Goal: Transaction & Acquisition: Purchase product/service

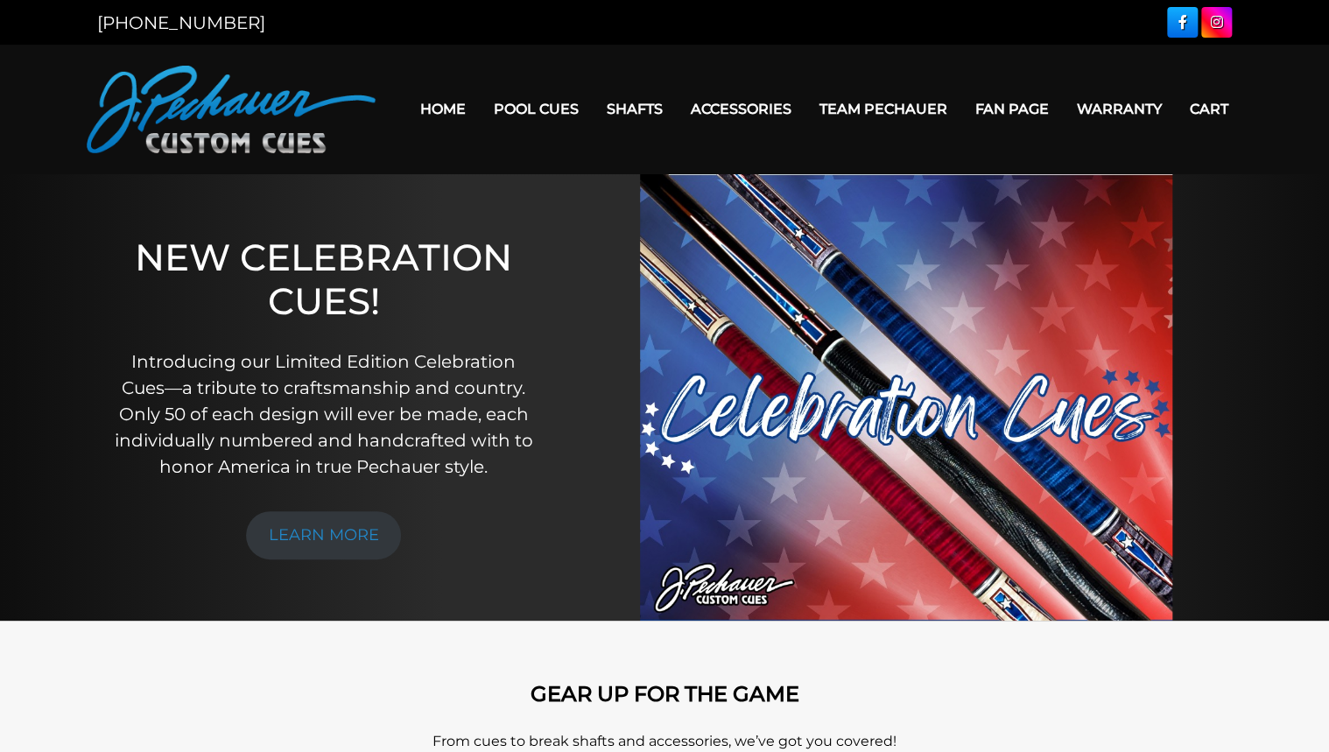
click at [630, 245] on link "[GEOGRAPHIC_DATA]" at bounding box center [745, 233] width 302 height 25
click at [632, 220] on link "Torch +" at bounding box center [745, 207] width 302 height 25
click at [683, 195] on link "Performance Plus Low Deflection Shafts" at bounding box center [745, 183] width 302 height 25
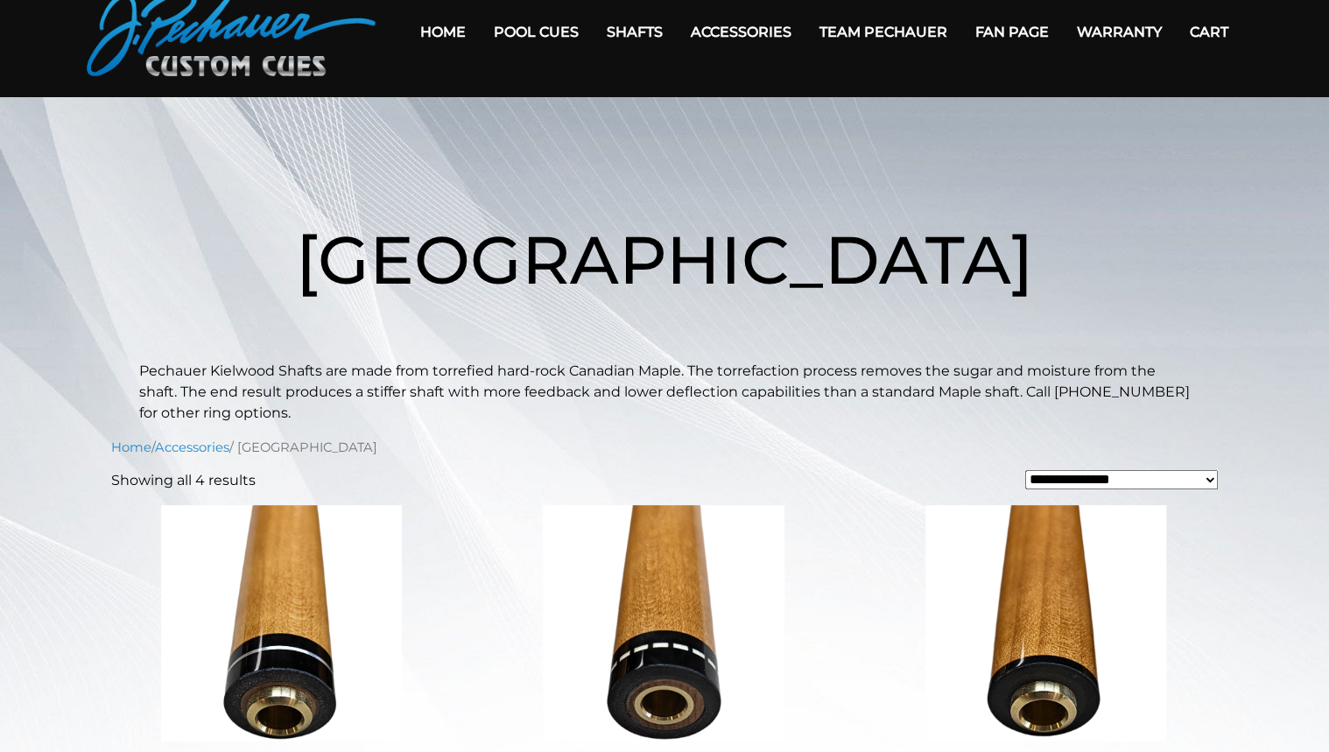
scroll to position [140, 0]
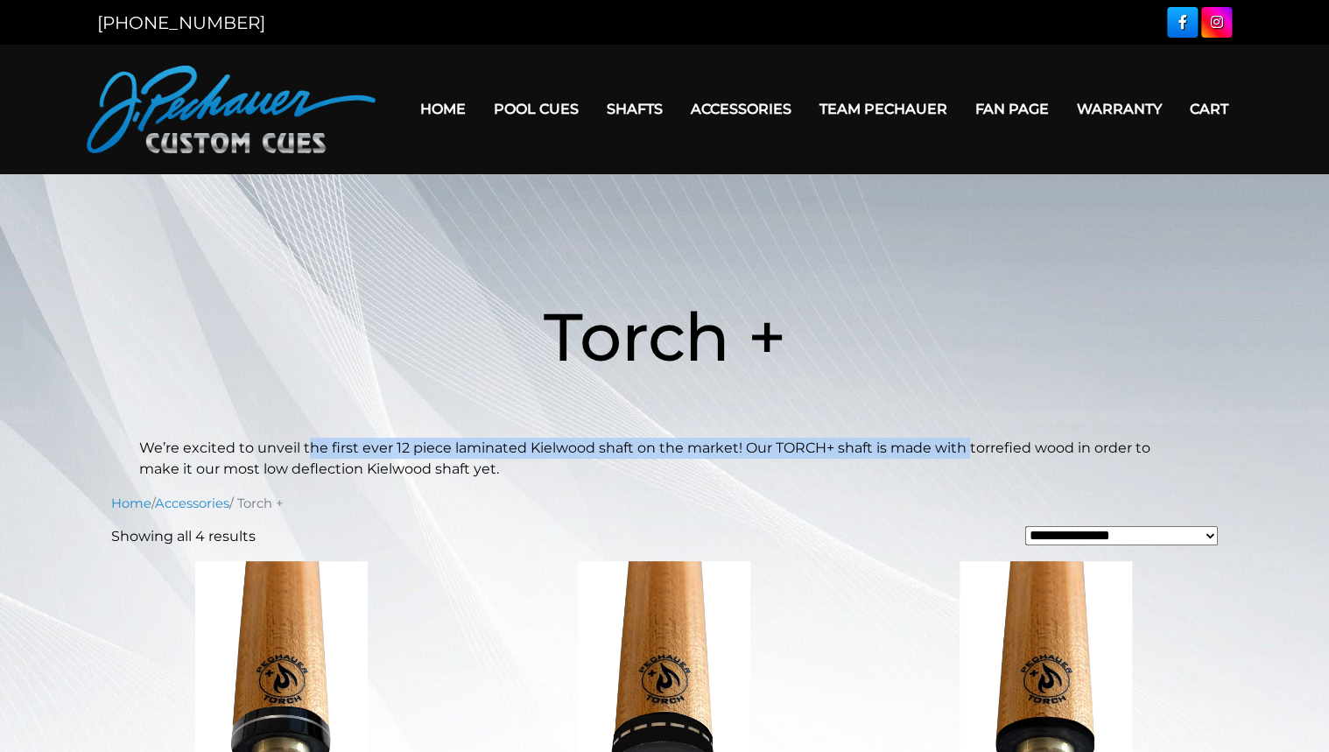
drag, startPoint x: 916, startPoint y: 443, endPoint x: 304, endPoint y: 448, distance: 612.7
click at [304, 448] on p "We’re excited to unveil the first ever 12 piece laminated Kielwood shaft on the…" at bounding box center [664, 459] width 1050 height 42
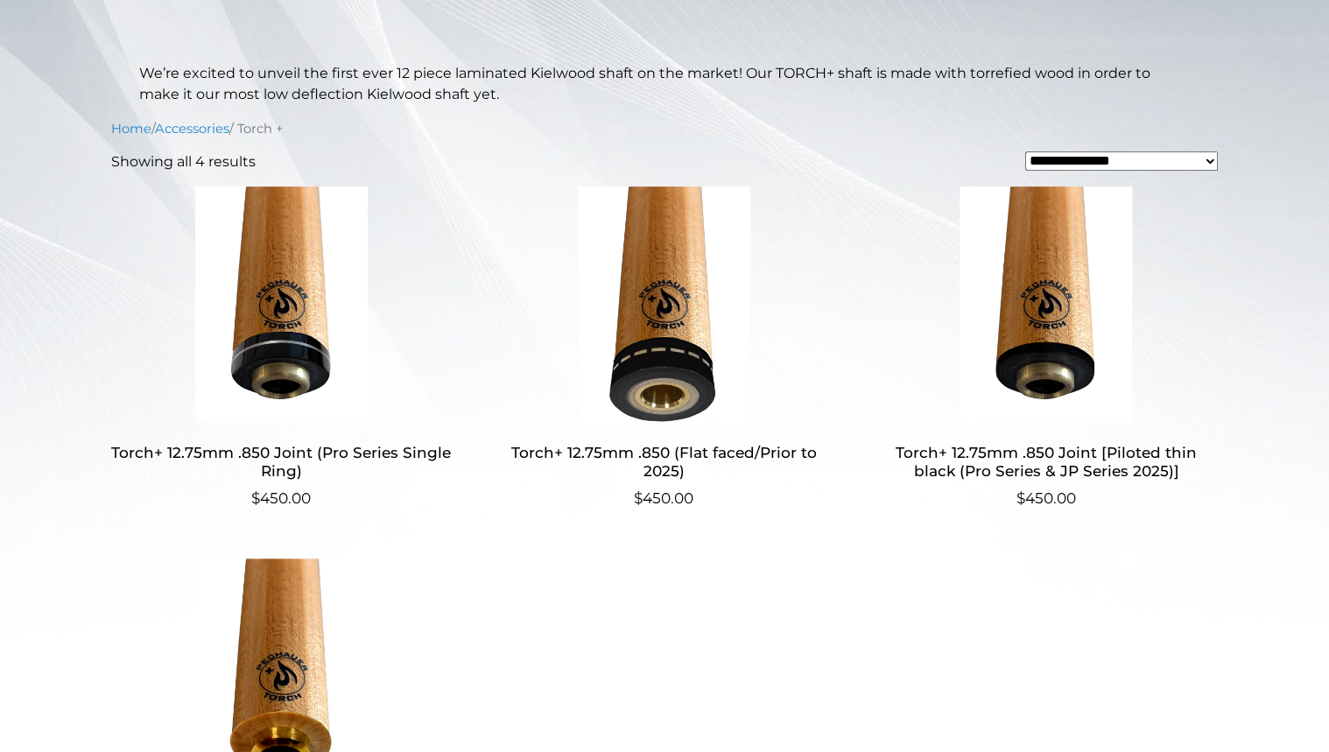
scroll to position [140, 0]
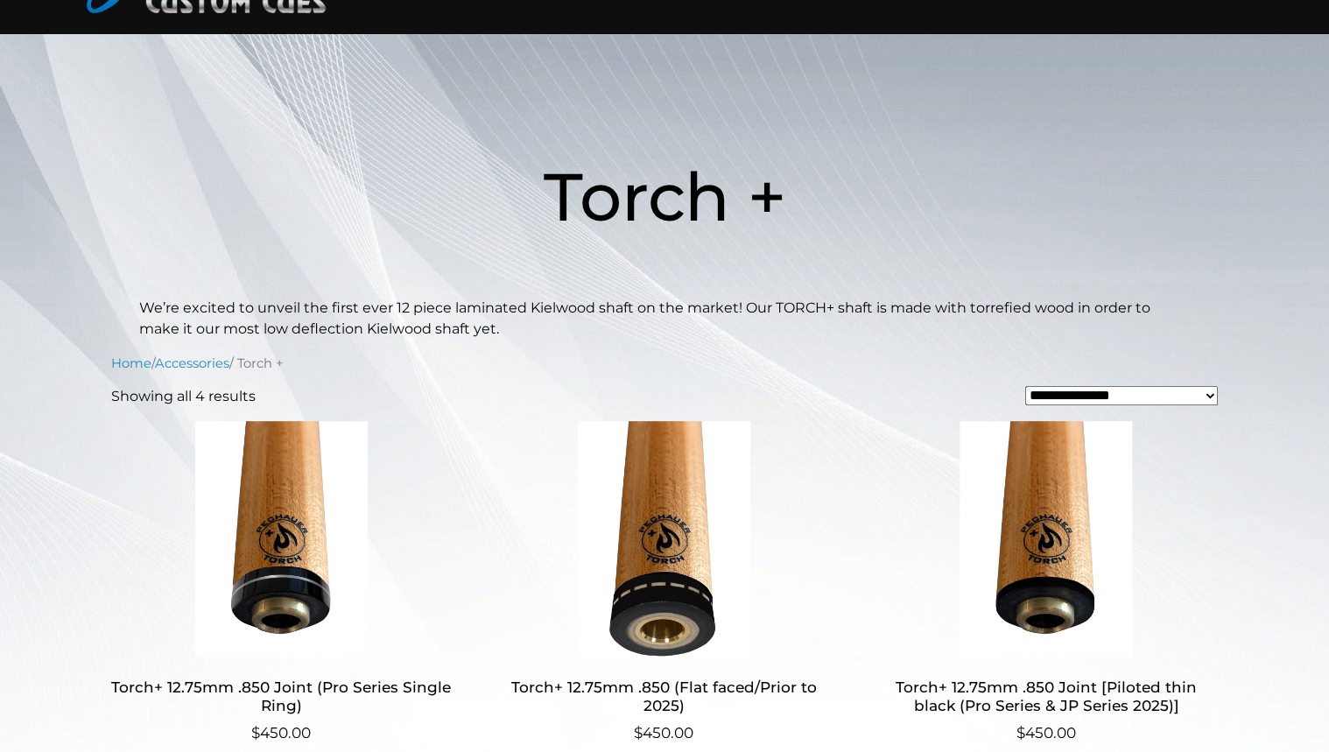
drag, startPoint x: 578, startPoint y: 438, endPoint x: 591, endPoint y: 442, distance: 13.8
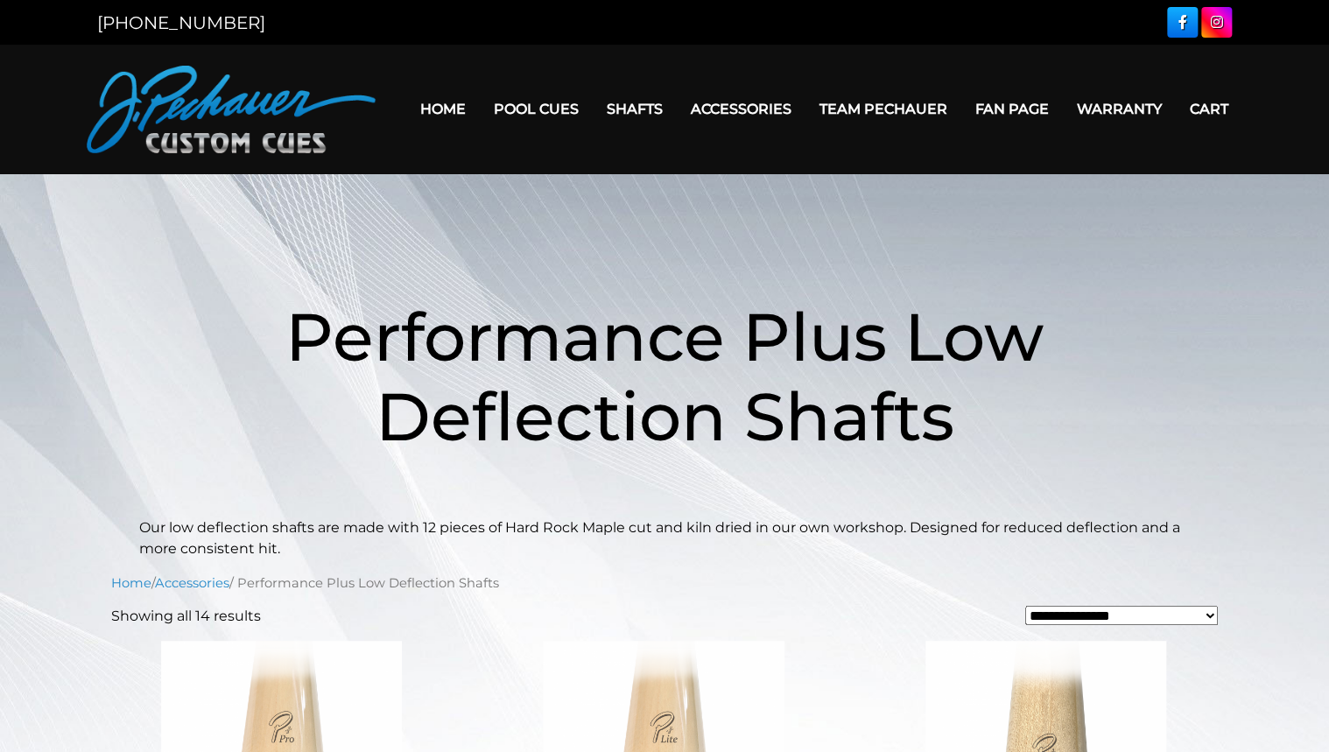
click at [650, 136] on link "Rogue 2 Carbon Fiber Shaft" at bounding box center [745, 133] width 302 height 25
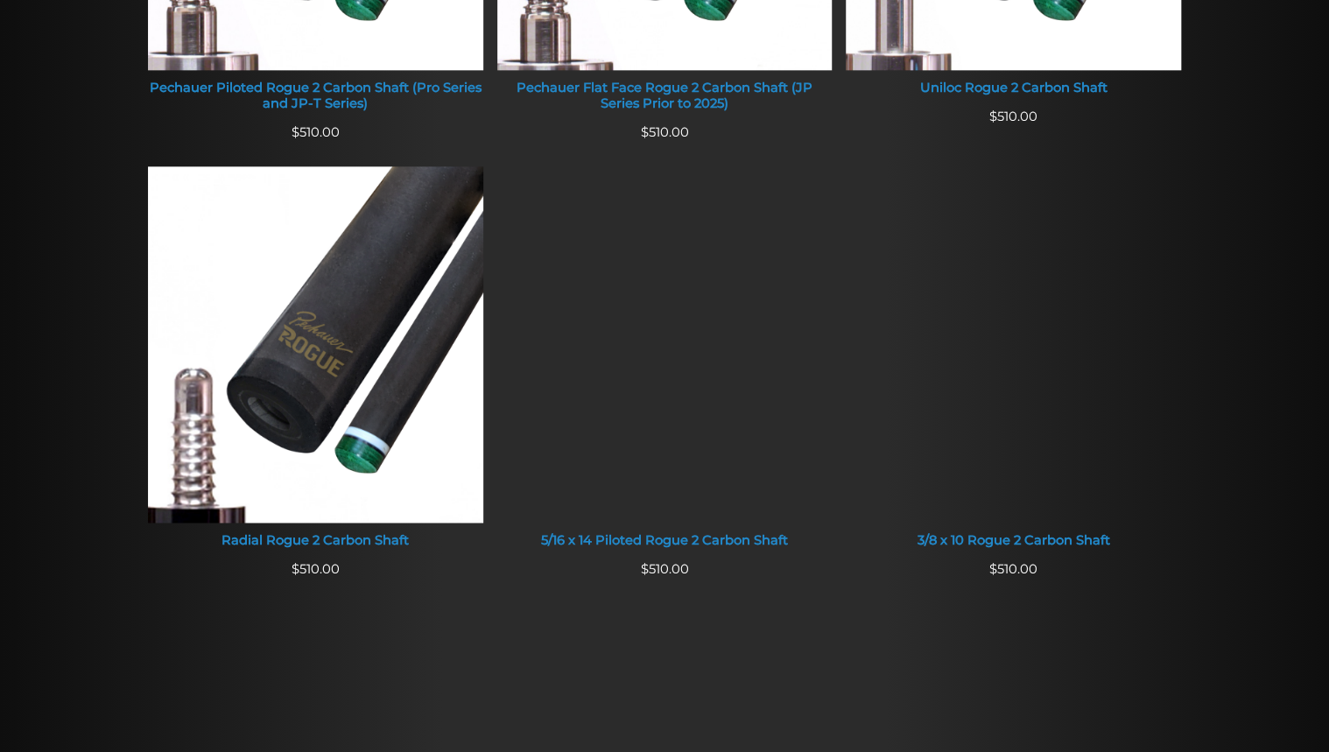
scroll to position [1050, 0]
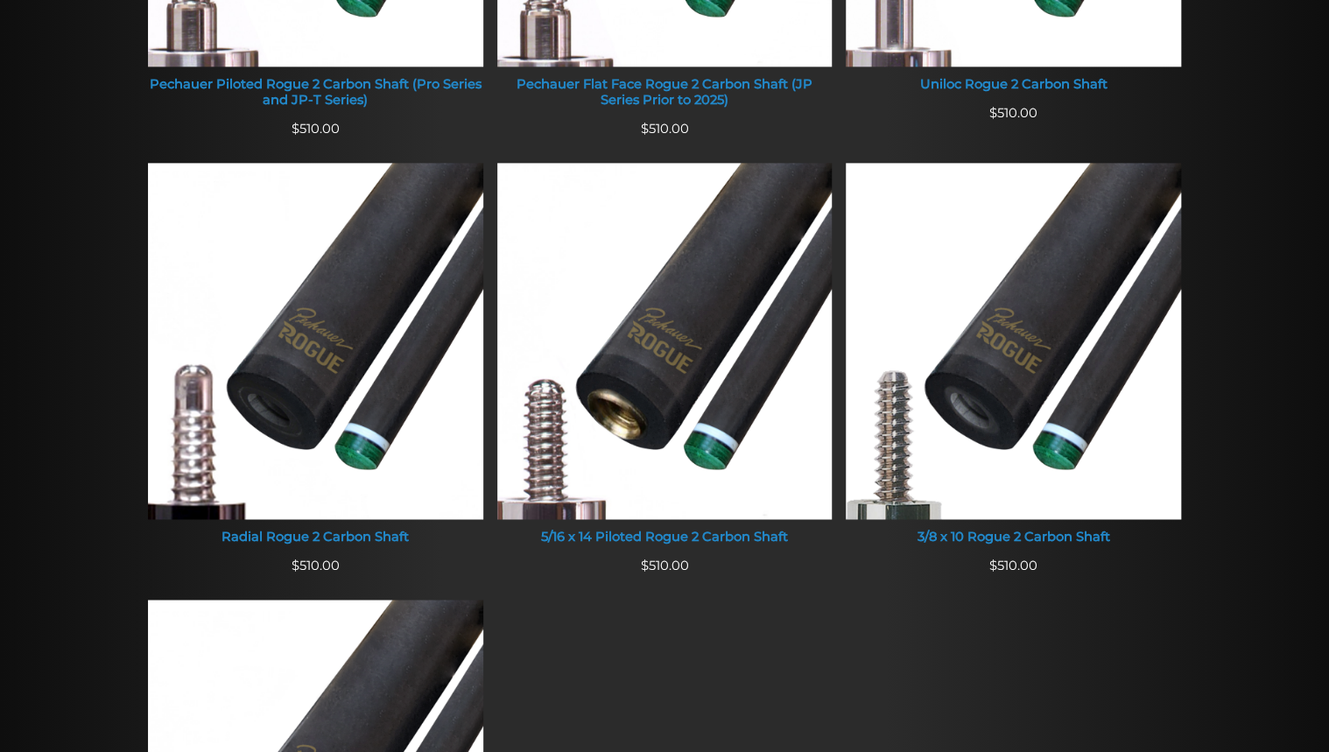
click at [1006, 341] on img at bounding box center [1012, 341] width 335 height 356
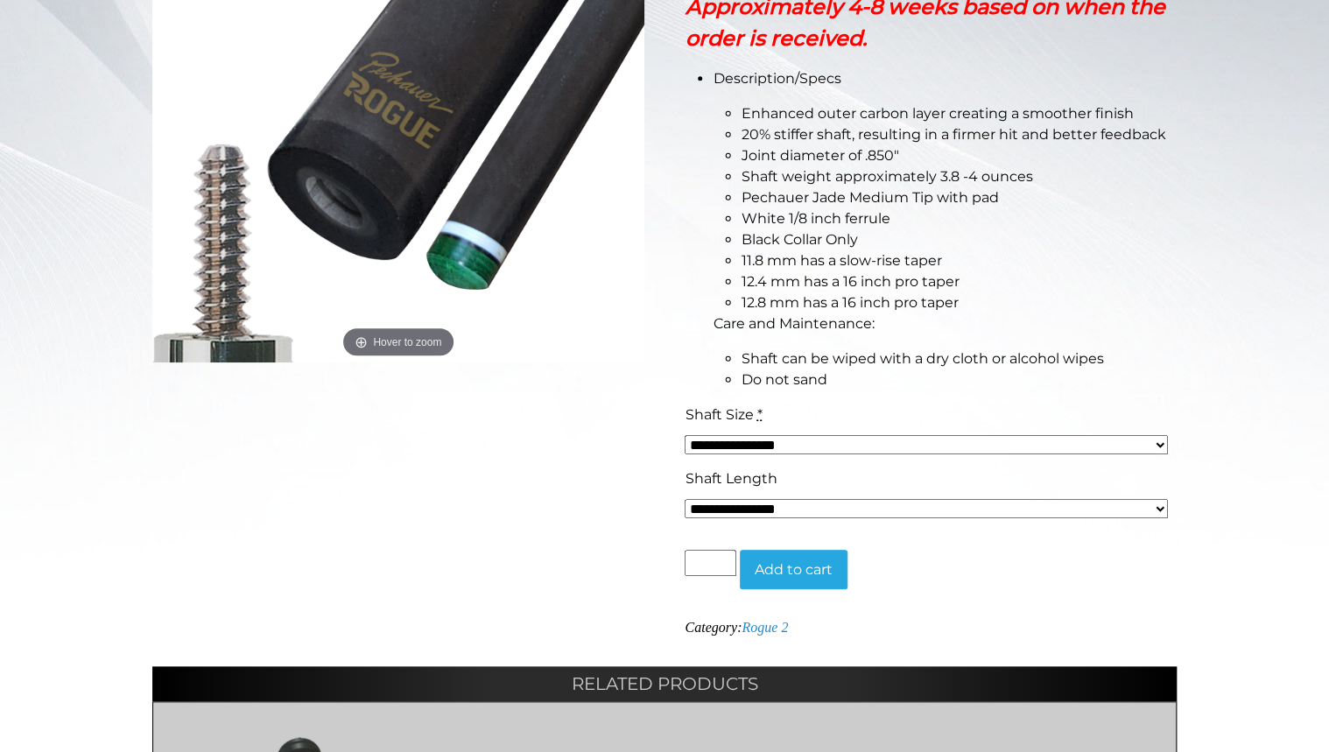
scroll to position [490, 0]
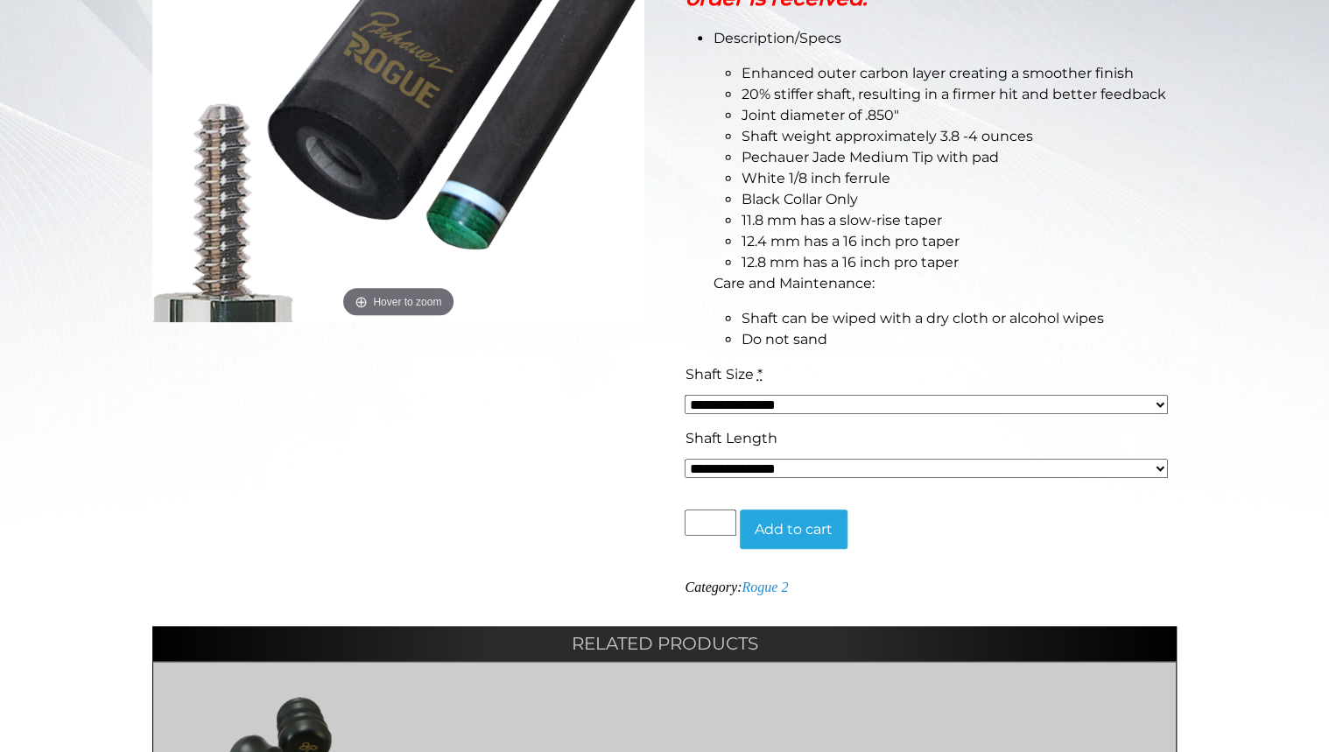
click at [884, 396] on select "**********" at bounding box center [925, 404] width 483 height 19
select select "*****"
click at [684, 395] on select "**********" at bounding box center [925, 404] width 483 height 19
click at [747, 221] on span "11.8 mm has a slow-rise taper" at bounding box center [840, 220] width 200 height 17
drag, startPoint x: 747, startPoint y: 221, endPoint x: 935, endPoint y: 221, distance: 187.3
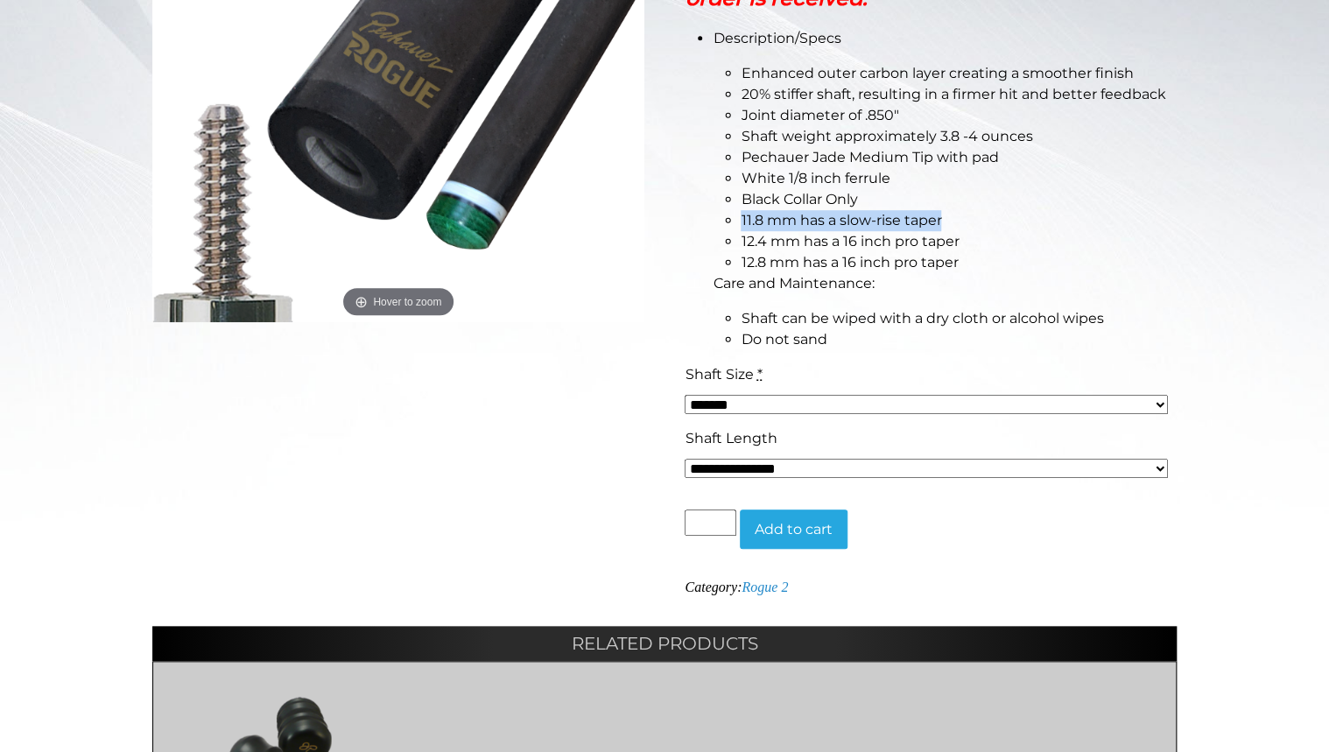
click at [935, 221] on span "11.8 mm has a slow-rise taper" at bounding box center [840, 220] width 200 height 17
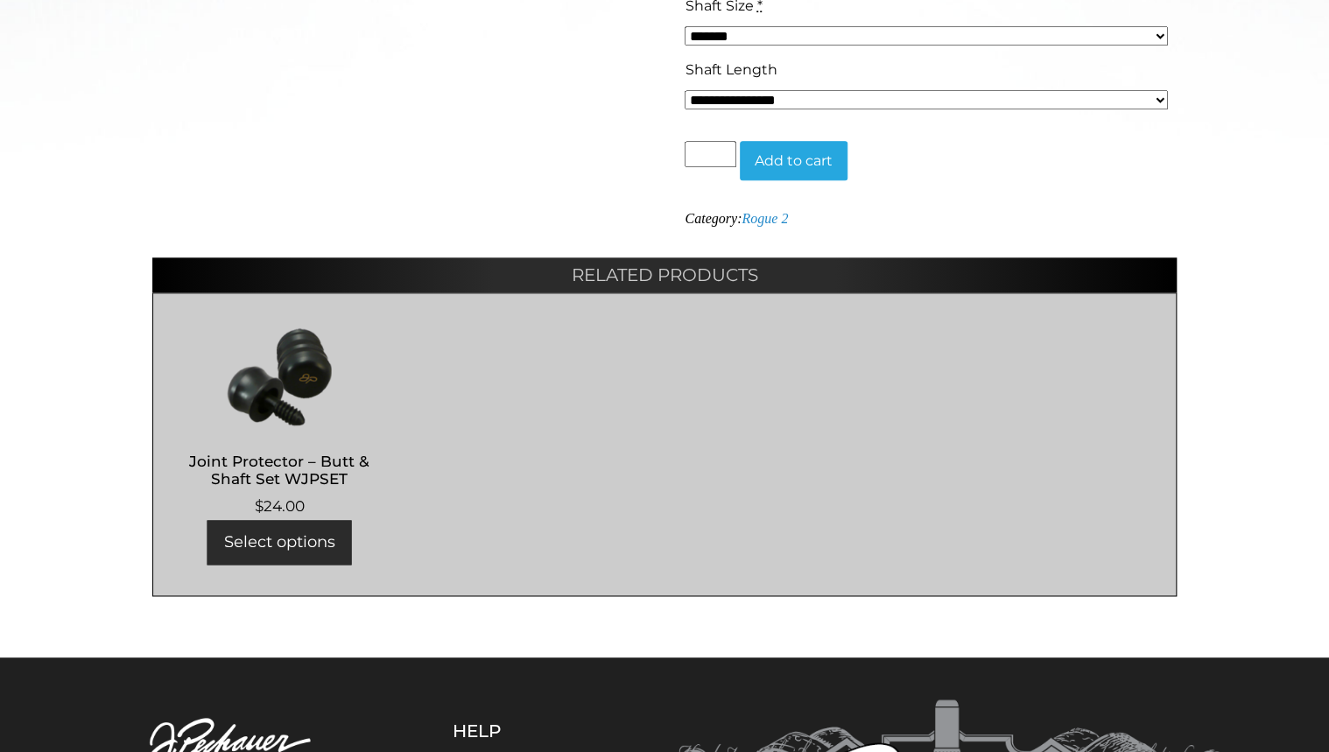
scroll to position [910, 0]
